Goal: Navigation & Orientation: Go to known website

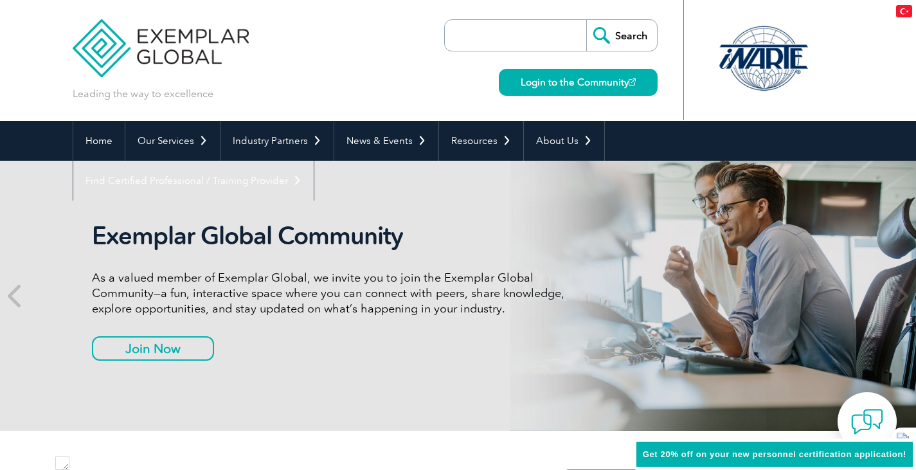
scroll to position [109974, 0]
click at [28, 76] on header "Leading the way to excellence Search Login to the Community ▼" at bounding box center [458, 60] width 916 height 121
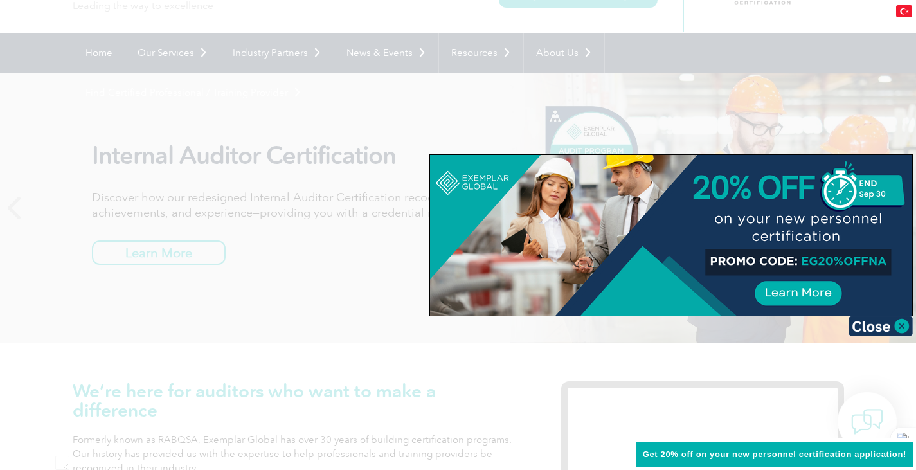
scroll to position [0, 0]
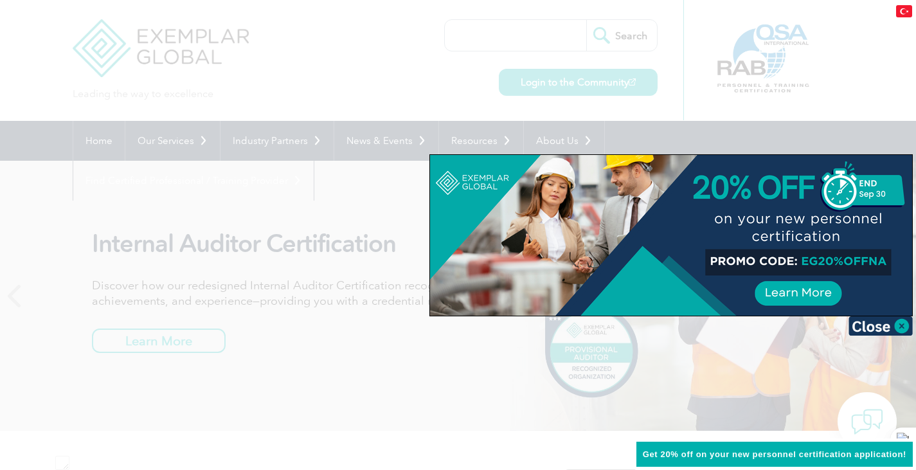
click at [891, 325] on img at bounding box center [881, 325] width 64 height 19
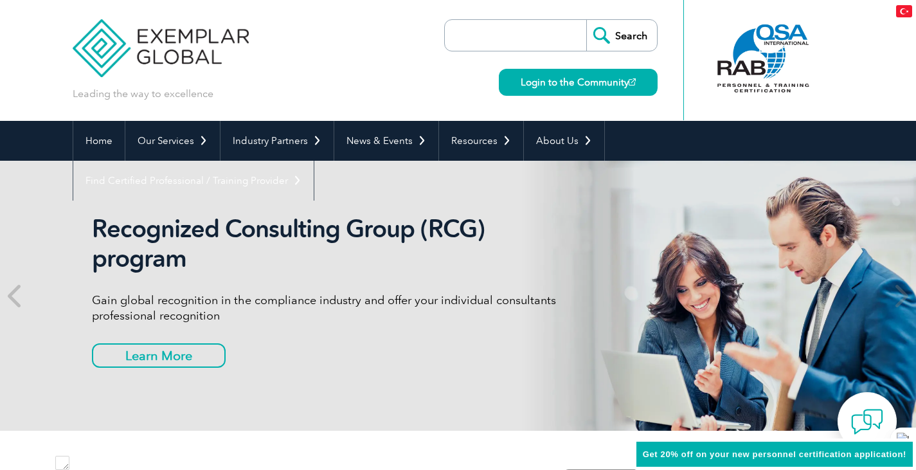
click at [524, 38] on input "search" at bounding box center [518, 35] width 135 height 31
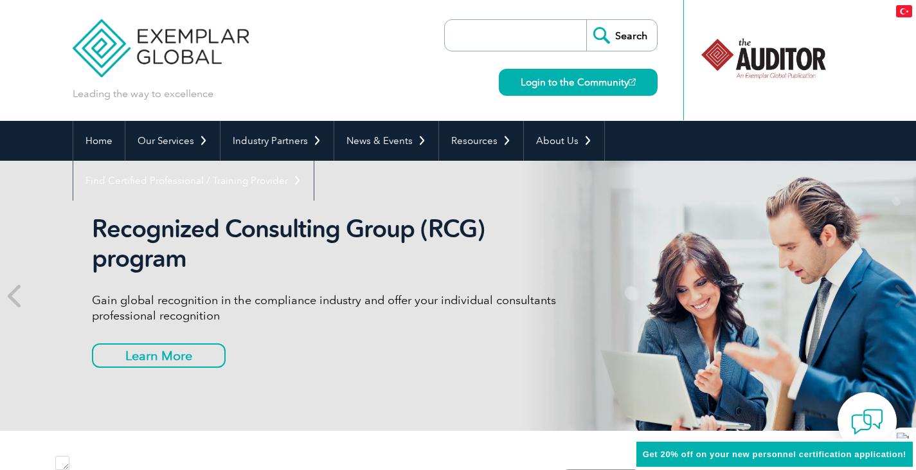
click at [366, 60] on div "Leading the way to excellence Search Login to the Community ▼" at bounding box center [458, 60] width 771 height 121
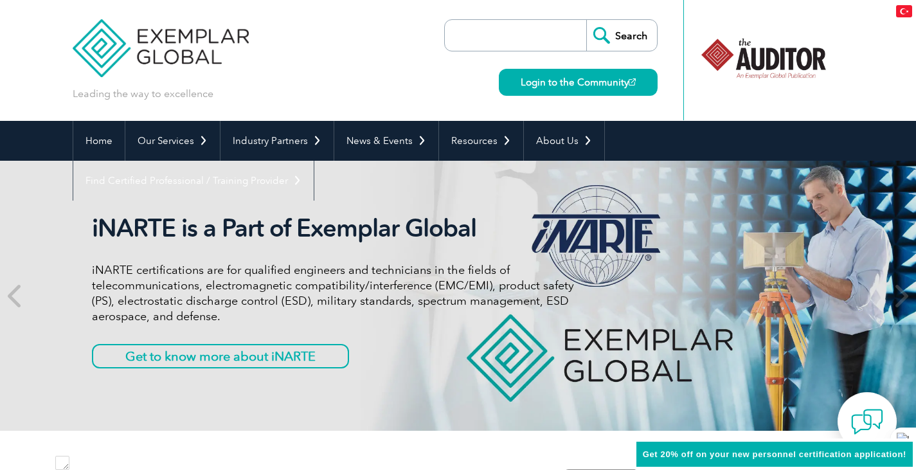
click at [177, 44] on img at bounding box center [161, 38] width 177 height 77
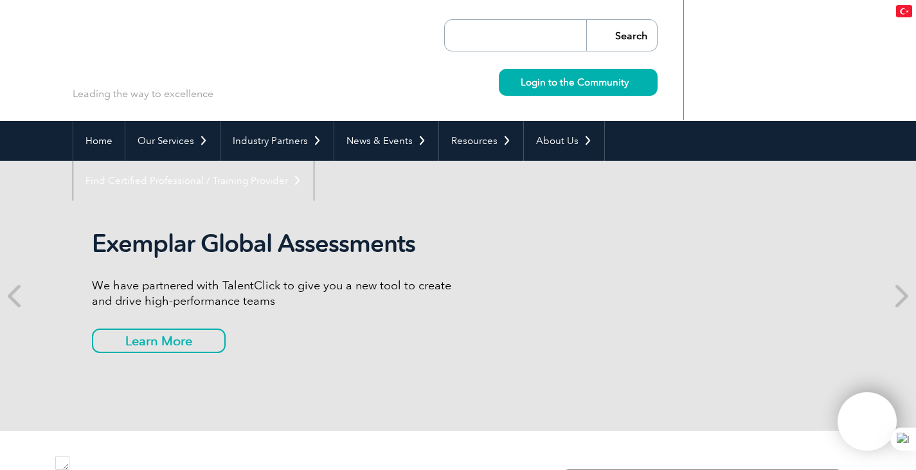
scroll to position [109974, 0]
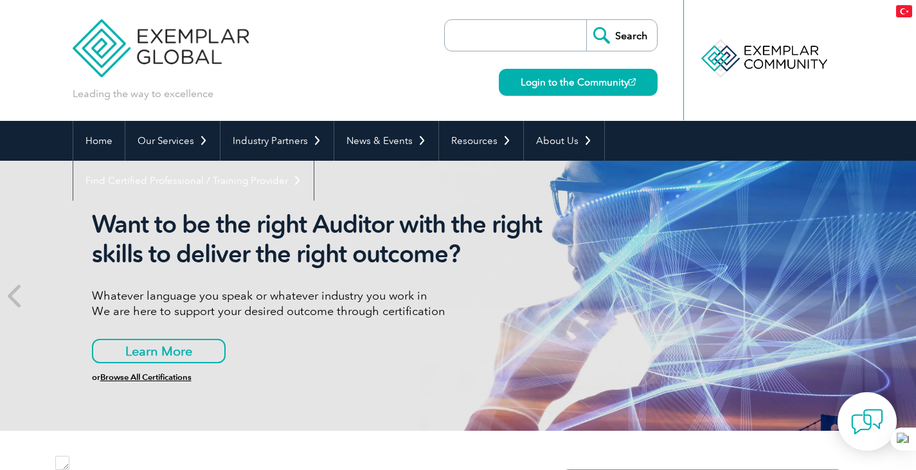
click at [485, 37] on input "search" at bounding box center [518, 35] width 135 height 31
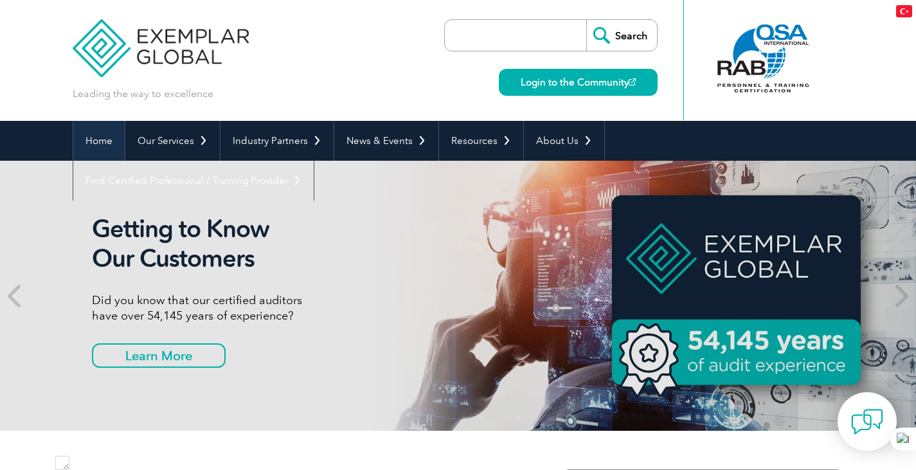
click at [91, 139] on link "Home" at bounding box center [98, 141] width 51 height 40
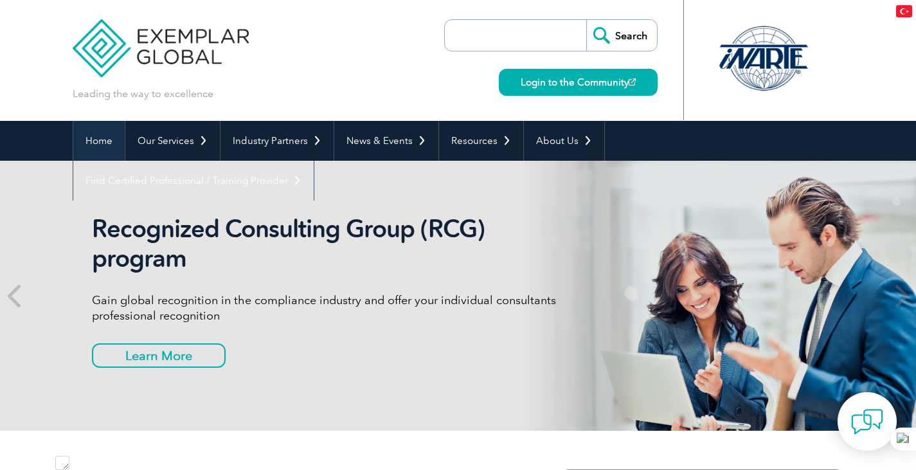
click at [96, 144] on link "Home" at bounding box center [98, 141] width 51 height 40
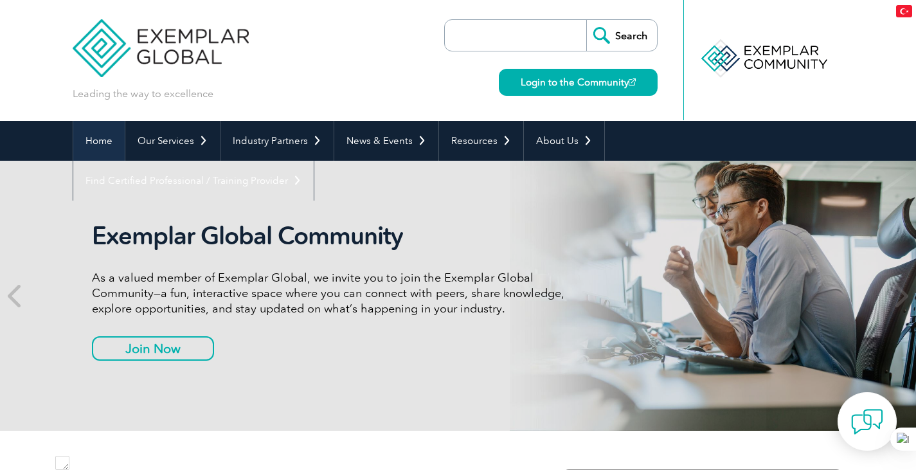
click at [100, 141] on link "Home" at bounding box center [98, 141] width 51 height 40
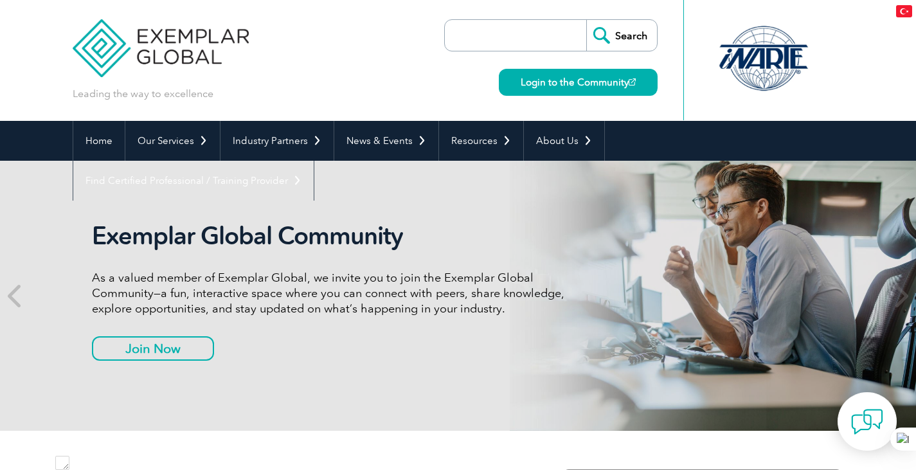
scroll to position [109974, 0]
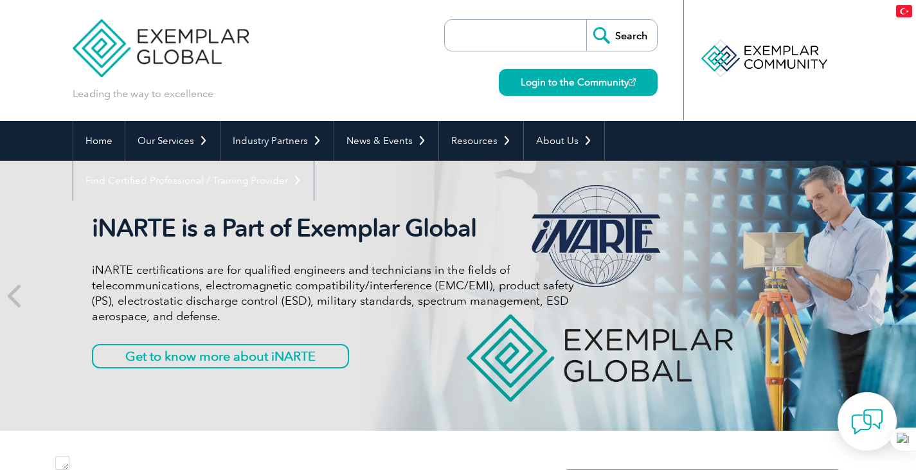
click at [190, 51] on img at bounding box center [161, 38] width 177 height 77
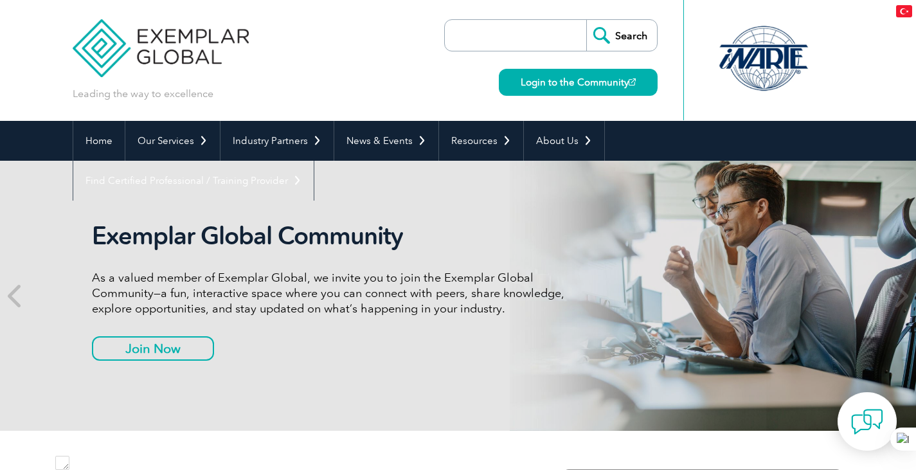
scroll to position [109974, 0]
